Goal: Find specific page/section: Find specific page/section

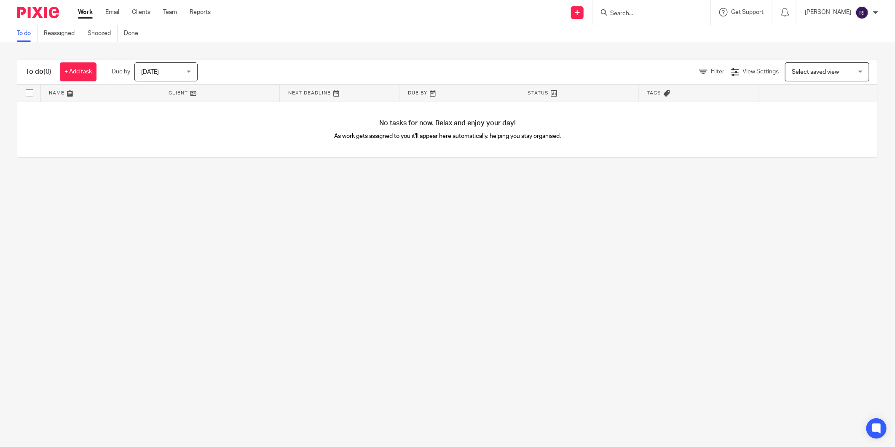
click at [645, 13] on input "Search" at bounding box center [647, 14] width 76 height 8
type input "evergreen place"
click button "submit" at bounding box center [0, 0] width 0 height 0
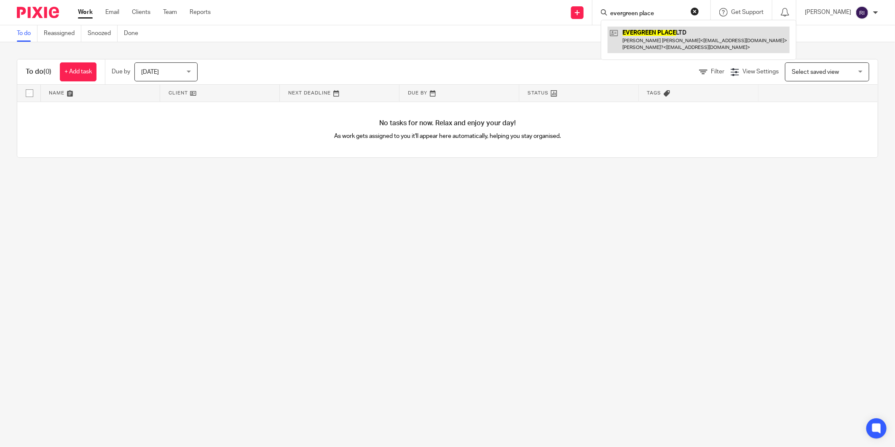
click at [673, 33] on link at bounding box center [699, 40] width 182 height 26
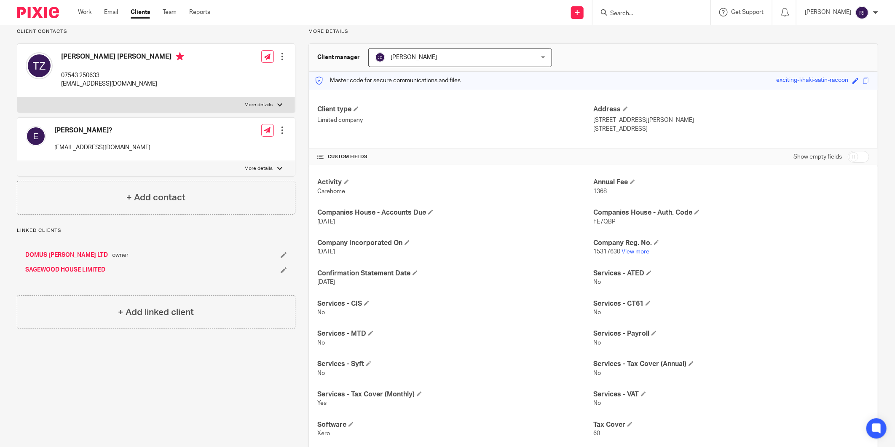
scroll to position [96, 0]
